Goal: Information Seeking & Learning: Learn about a topic

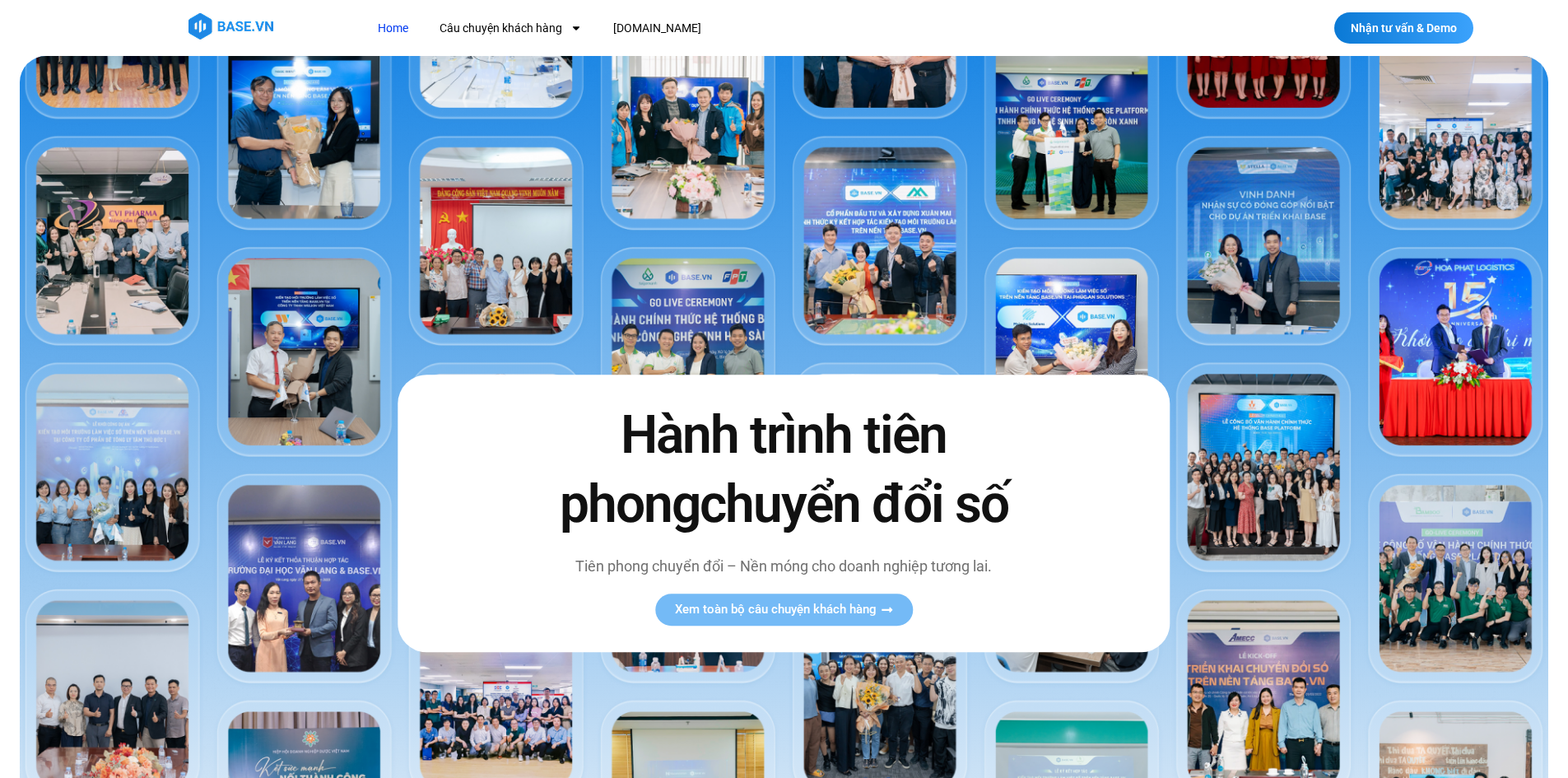
click at [236, 28] on img at bounding box center [231, 26] width 85 height 26
click at [515, 26] on link "Câu chuyện khách hàng" at bounding box center [511, 28] width 167 height 31
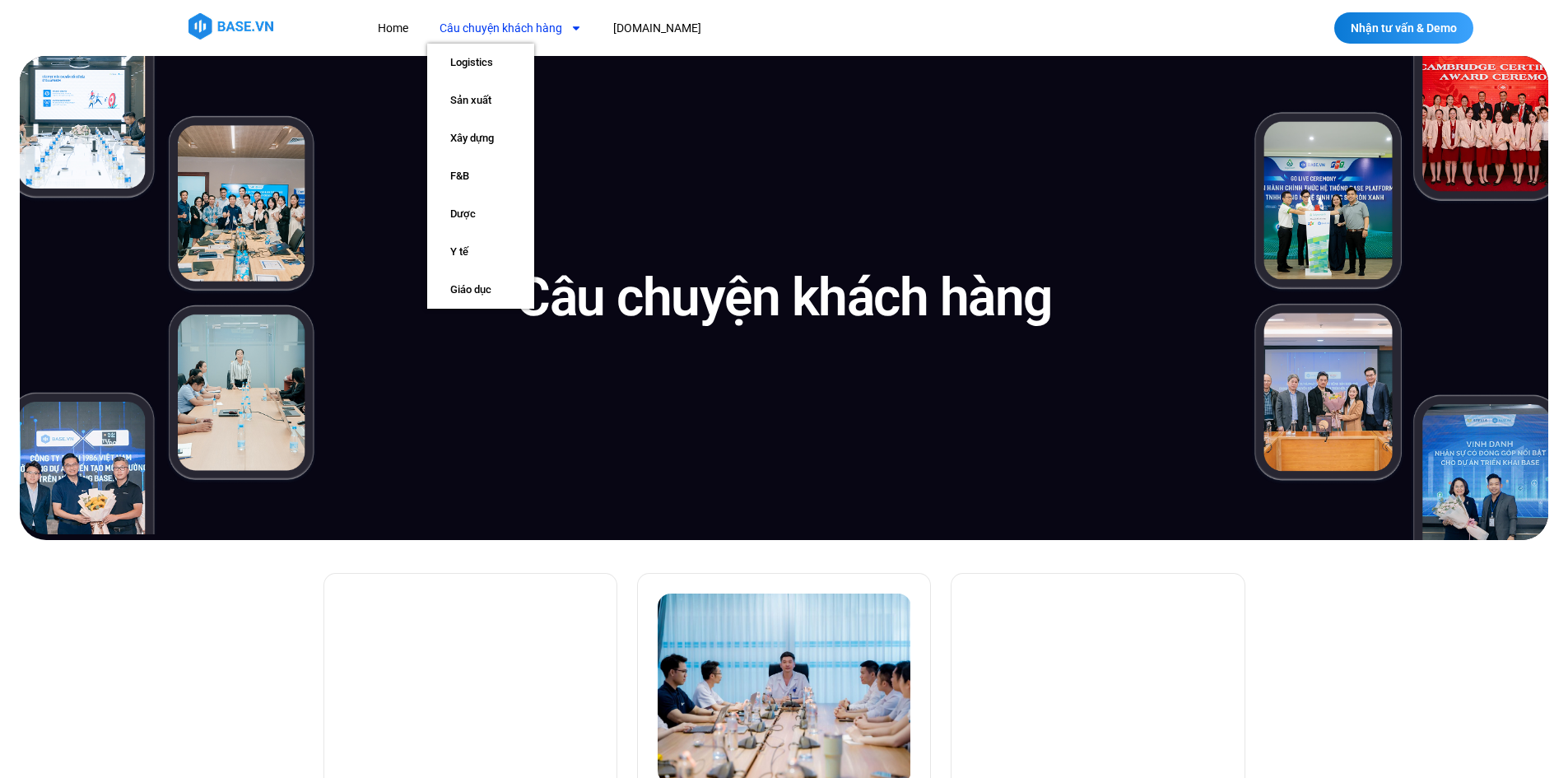
click at [521, 31] on link "Câu chuyện khách hàng" at bounding box center [511, 28] width 167 height 31
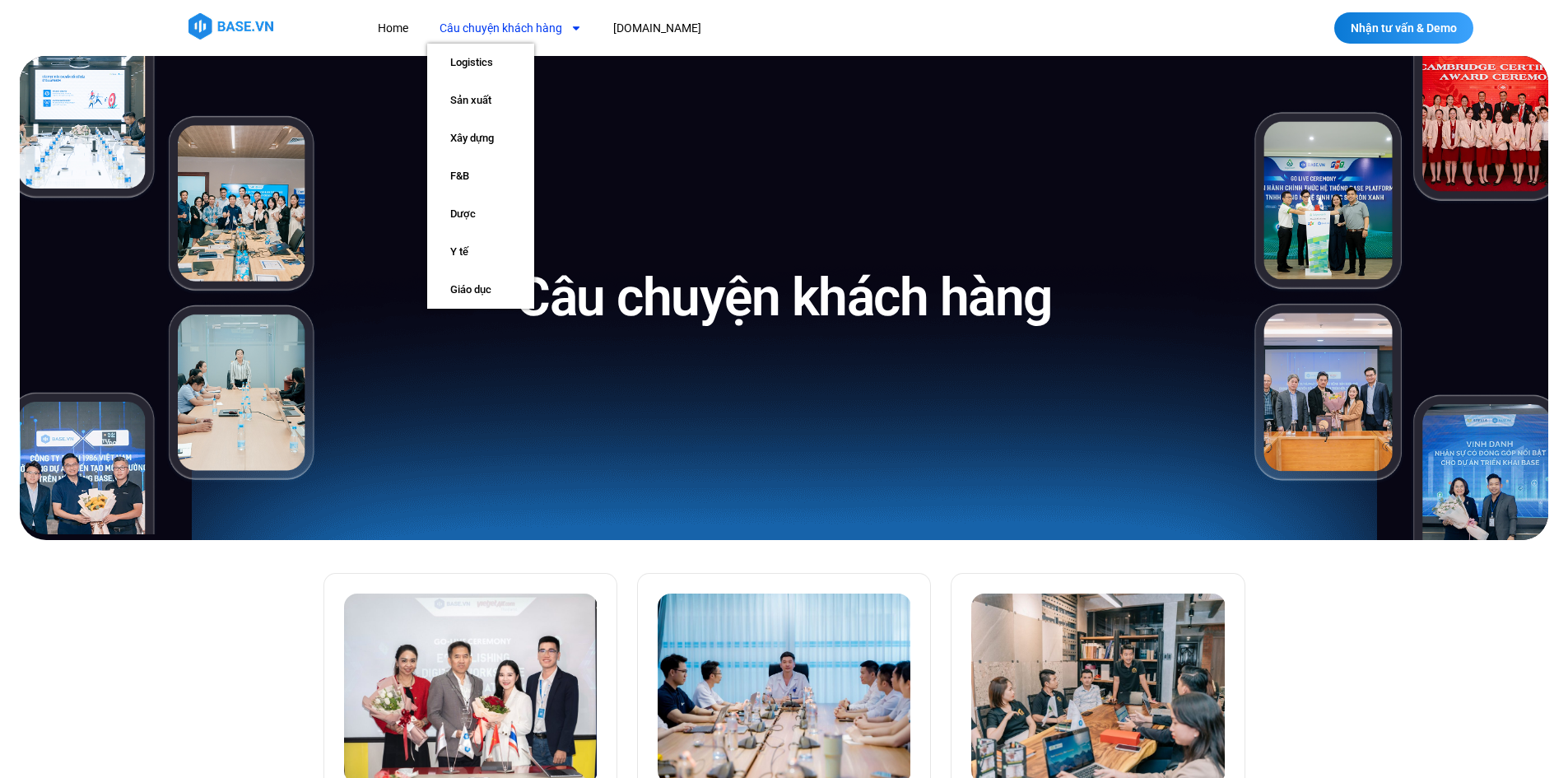
click at [516, 28] on link "Câu chuyện khách hàng" at bounding box center [511, 28] width 167 height 31
click at [477, 106] on link "Sản xuất" at bounding box center [480, 100] width 107 height 38
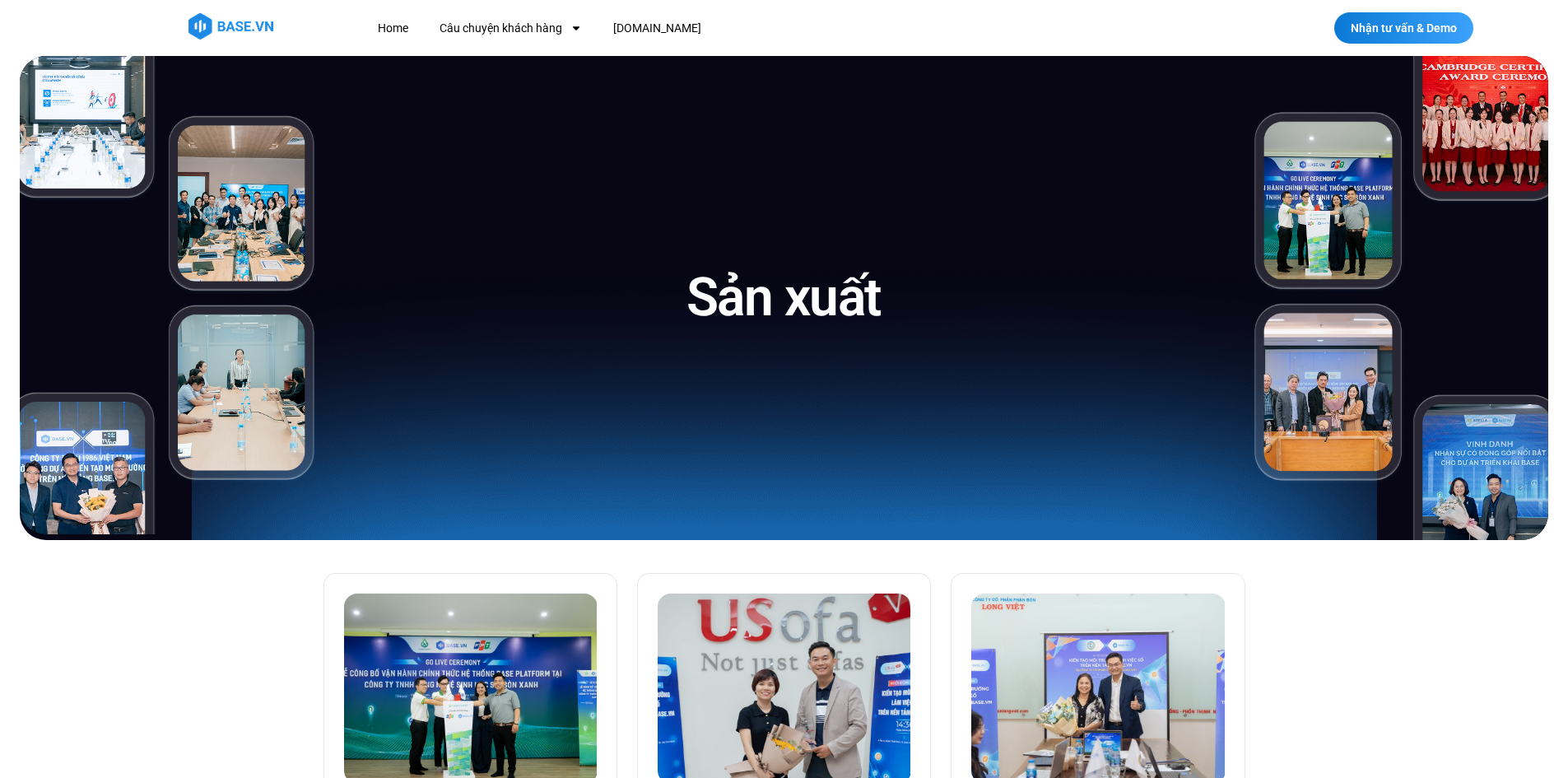
click at [233, 29] on img at bounding box center [231, 26] width 85 height 26
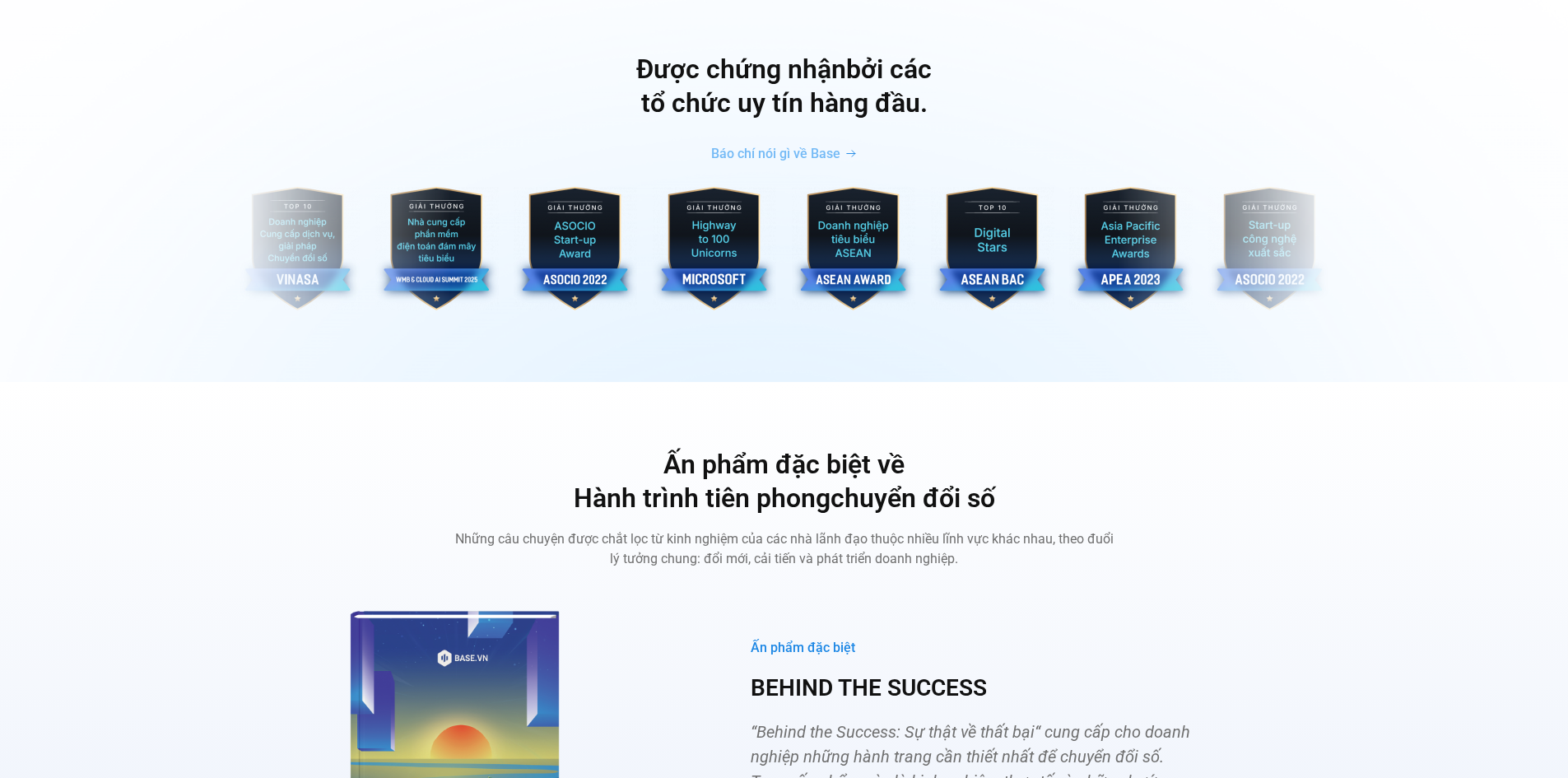
scroll to position [6011, 0]
